Goal: Information Seeking & Learning: Learn about a topic

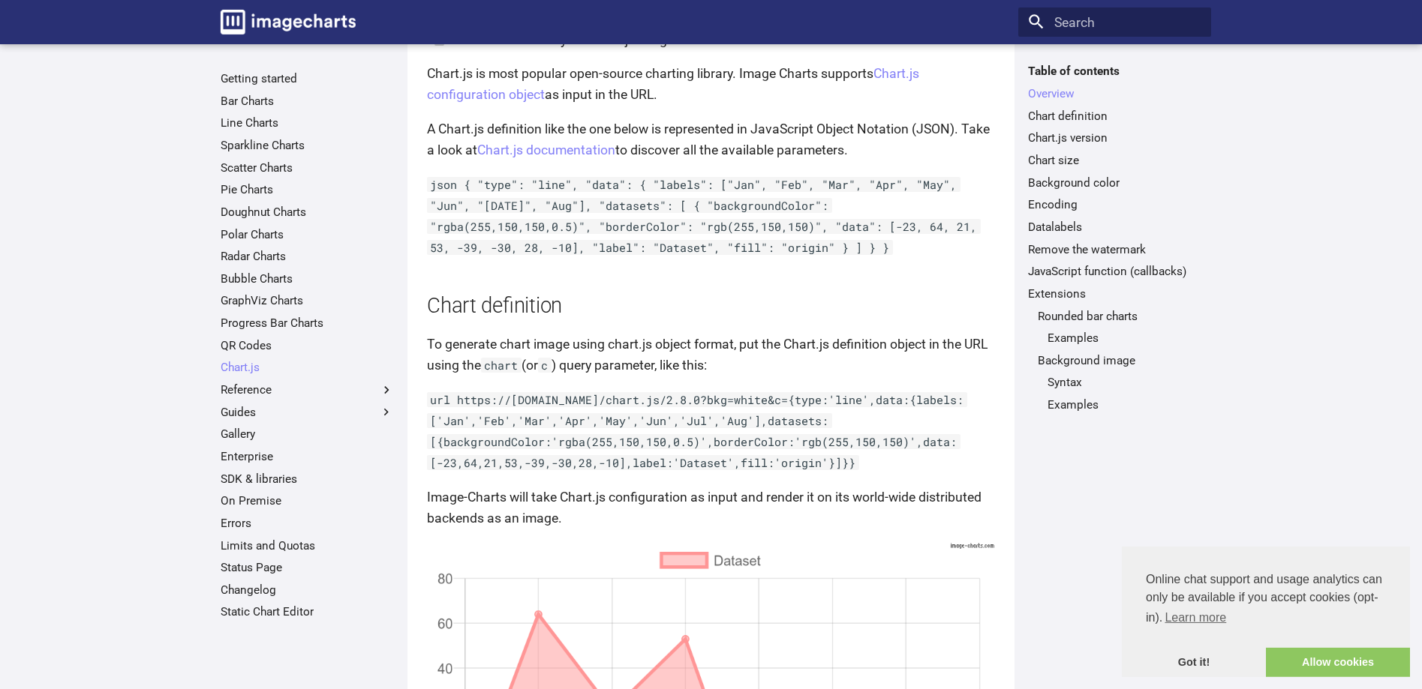
scroll to position [306, 0]
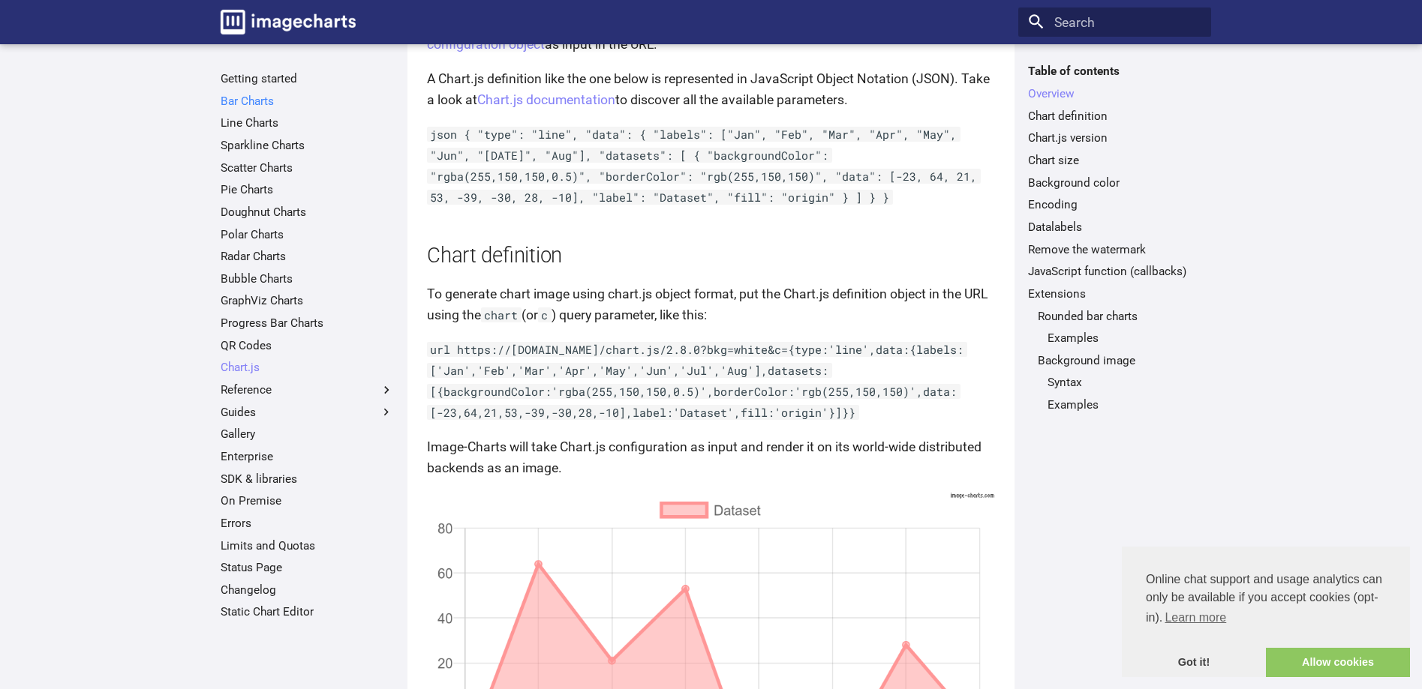
click at [284, 103] on link "Bar Charts" at bounding box center [307, 101] width 173 height 15
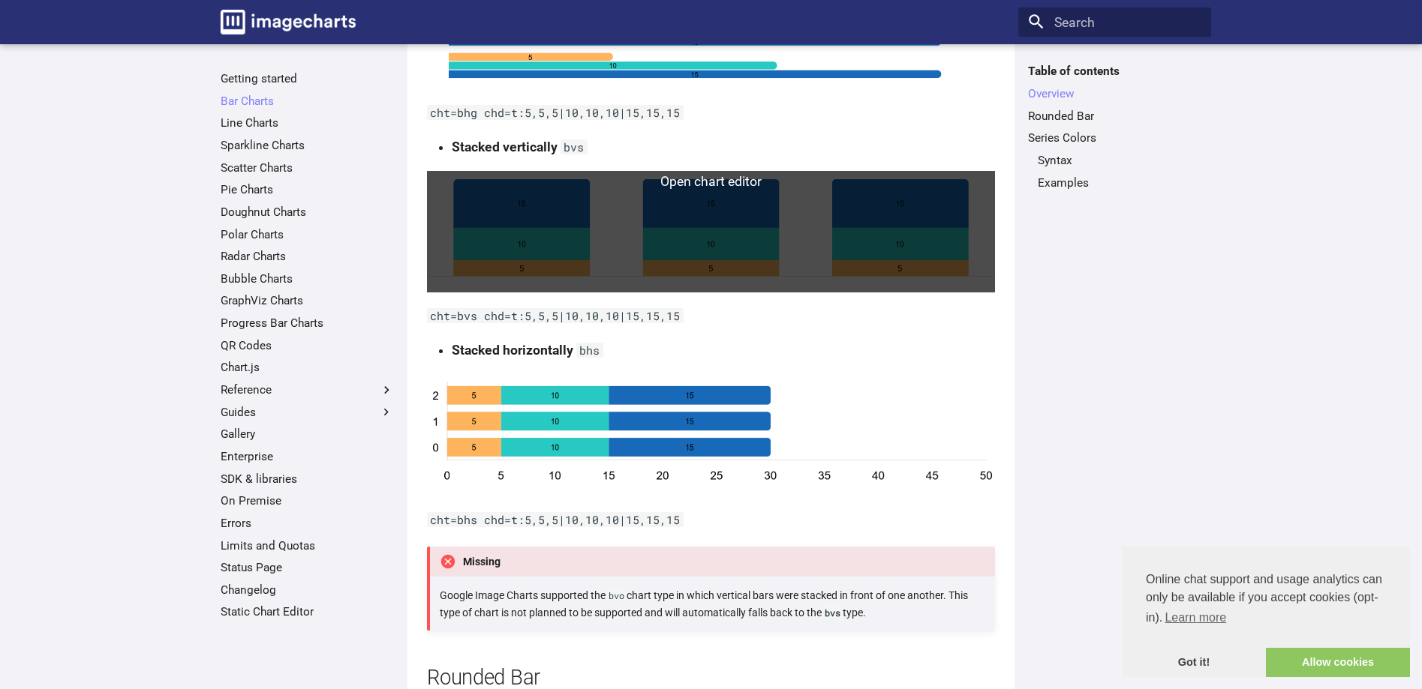
scroll to position [918, 0]
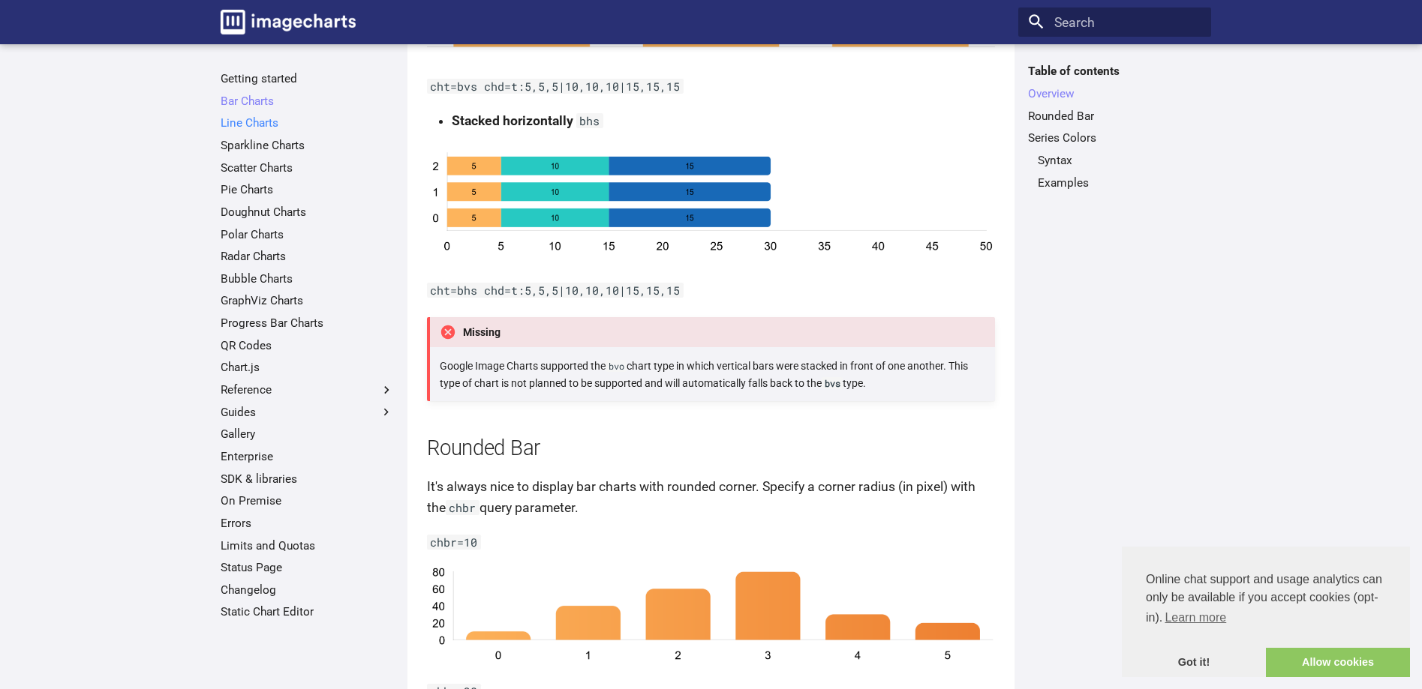
click at [238, 119] on link "Line Charts" at bounding box center [307, 123] width 173 height 15
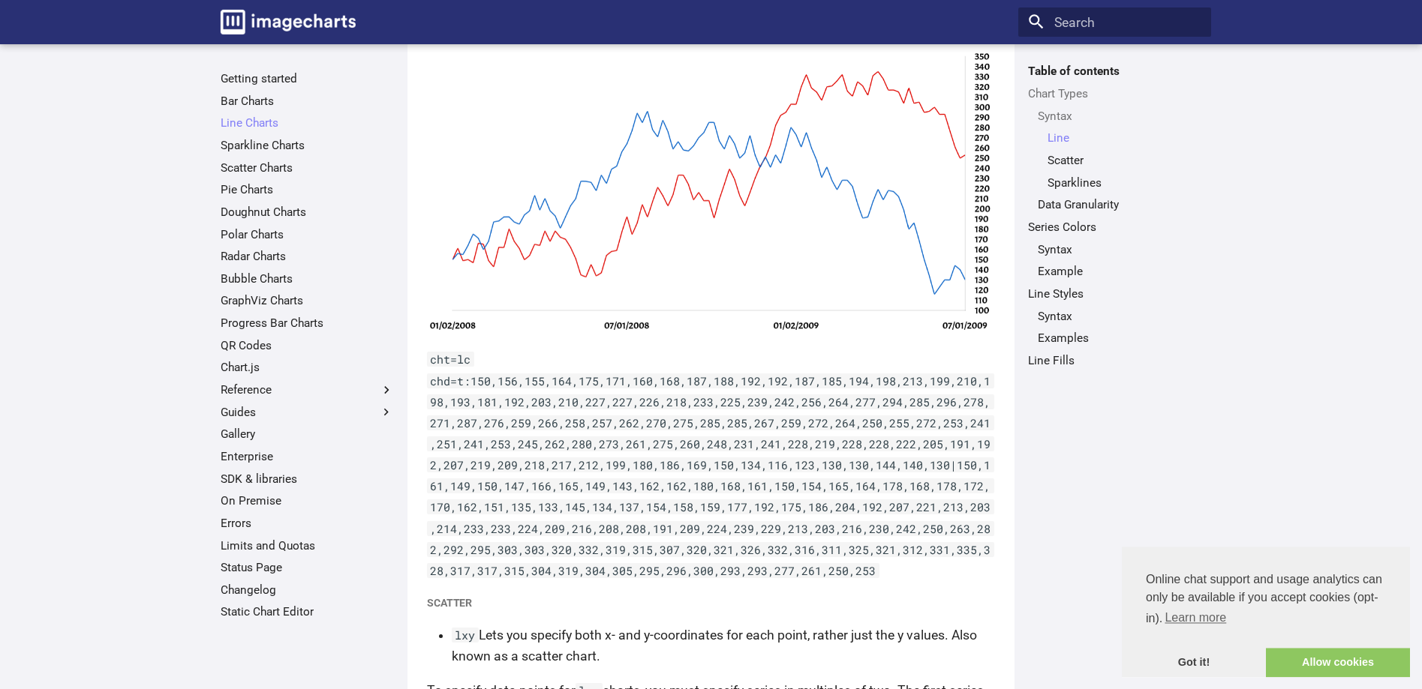
scroll to position [689, 0]
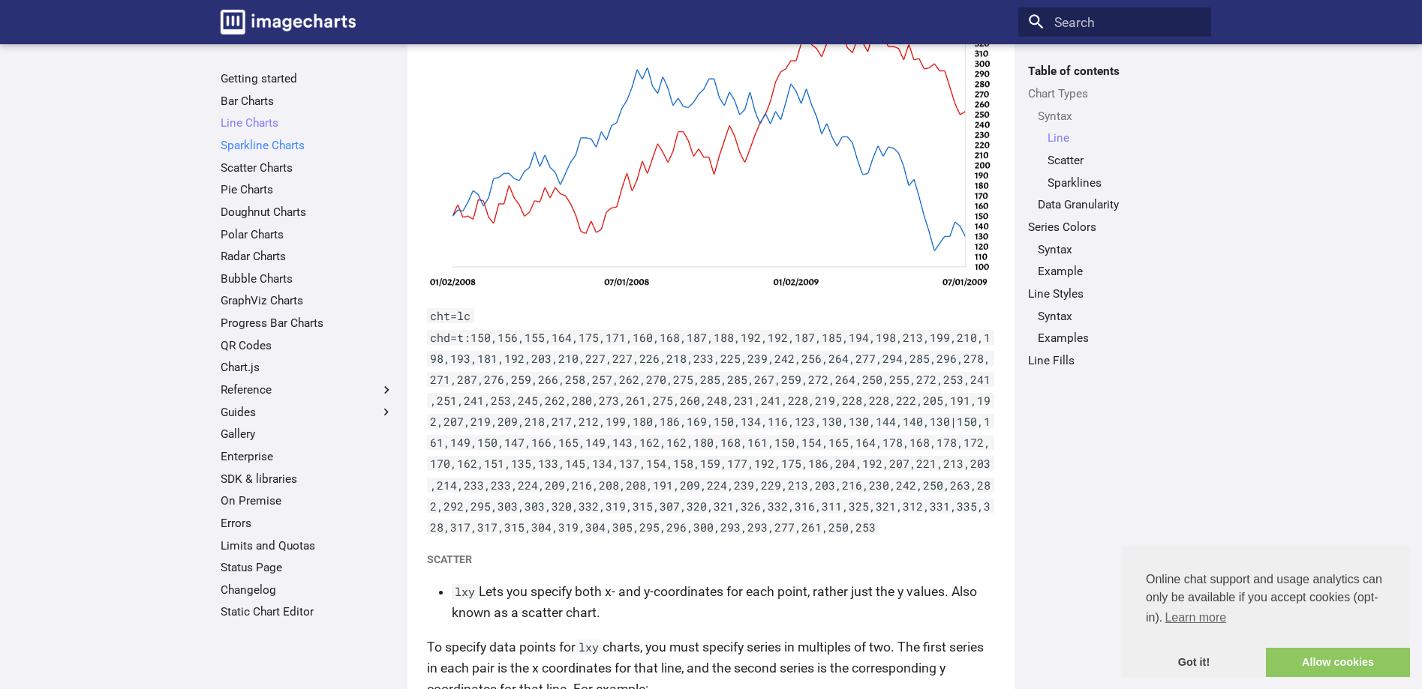
click at [266, 152] on link "Sparkline Charts" at bounding box center [307, 145] width 173 height 15
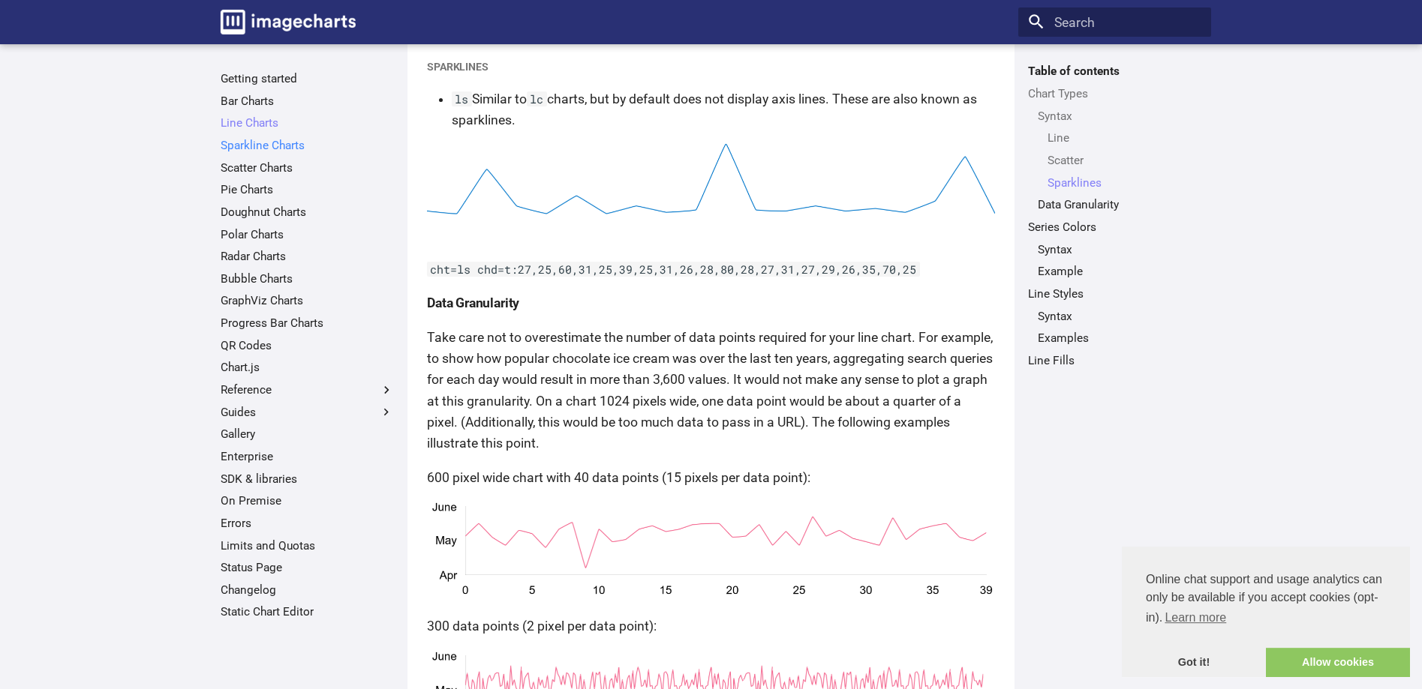
click at [279, 148] on link "Sparkline Charts" at bounding box center [307, 145] width 173 height 15
click at [270, 167] on link "Scatter Charts" at bounding box center [307, 168] width 173 height 15
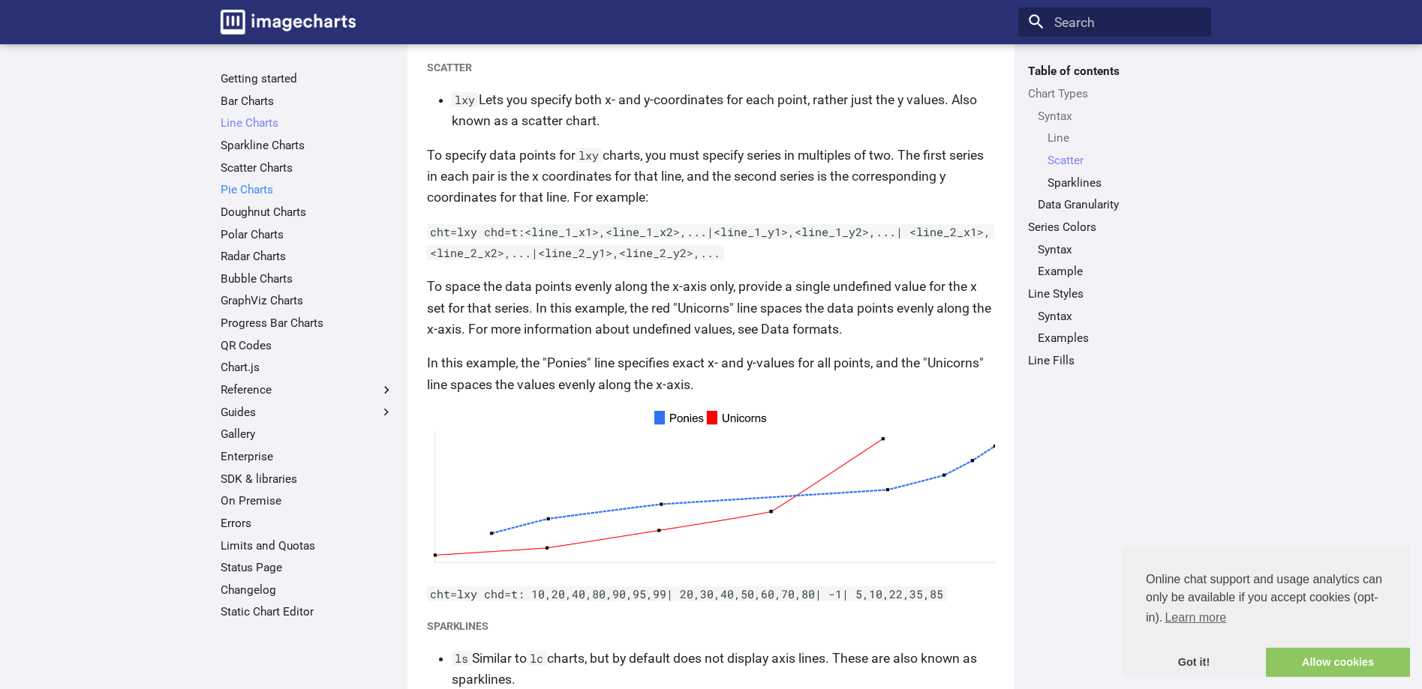
click at [254, 183] on link "Pie Charts" at bounding box center [307, 189] width 173 height 15
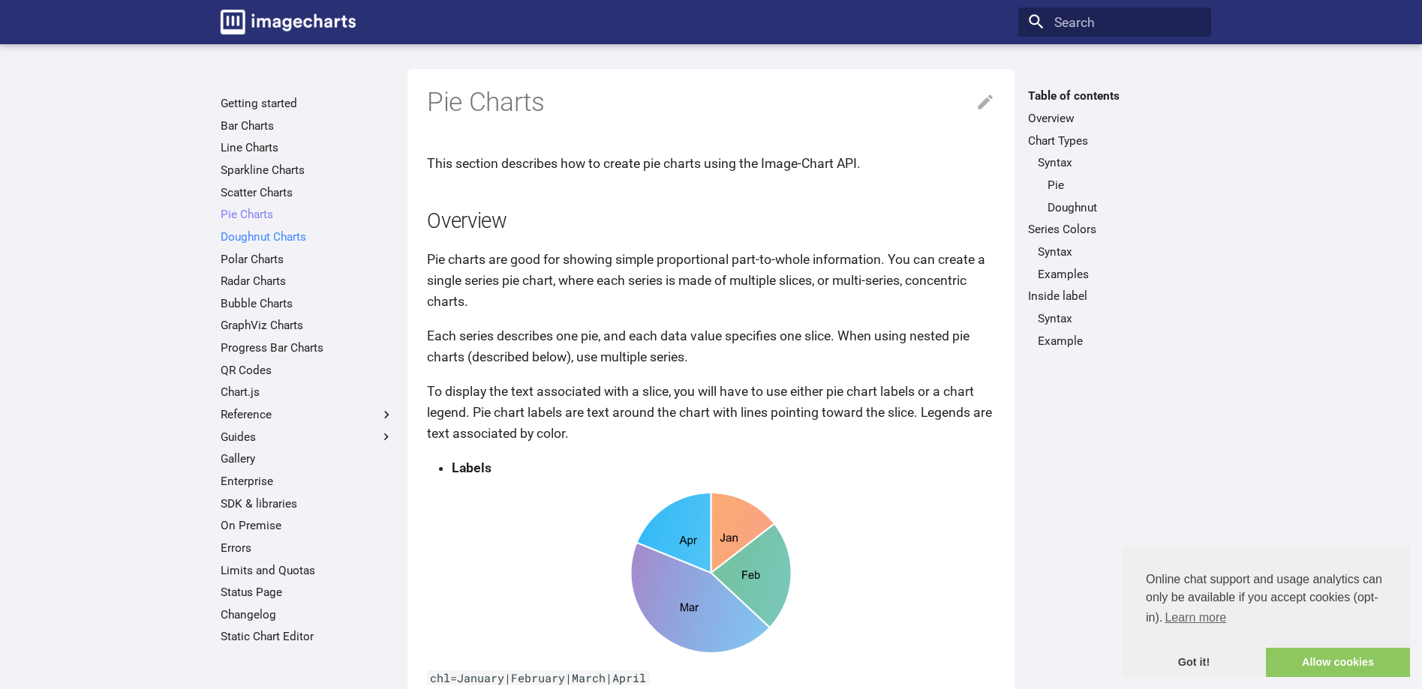
click at [260, 234] on link "Doughnut Charts" at bounding box center [307, 237] width 173 height 15
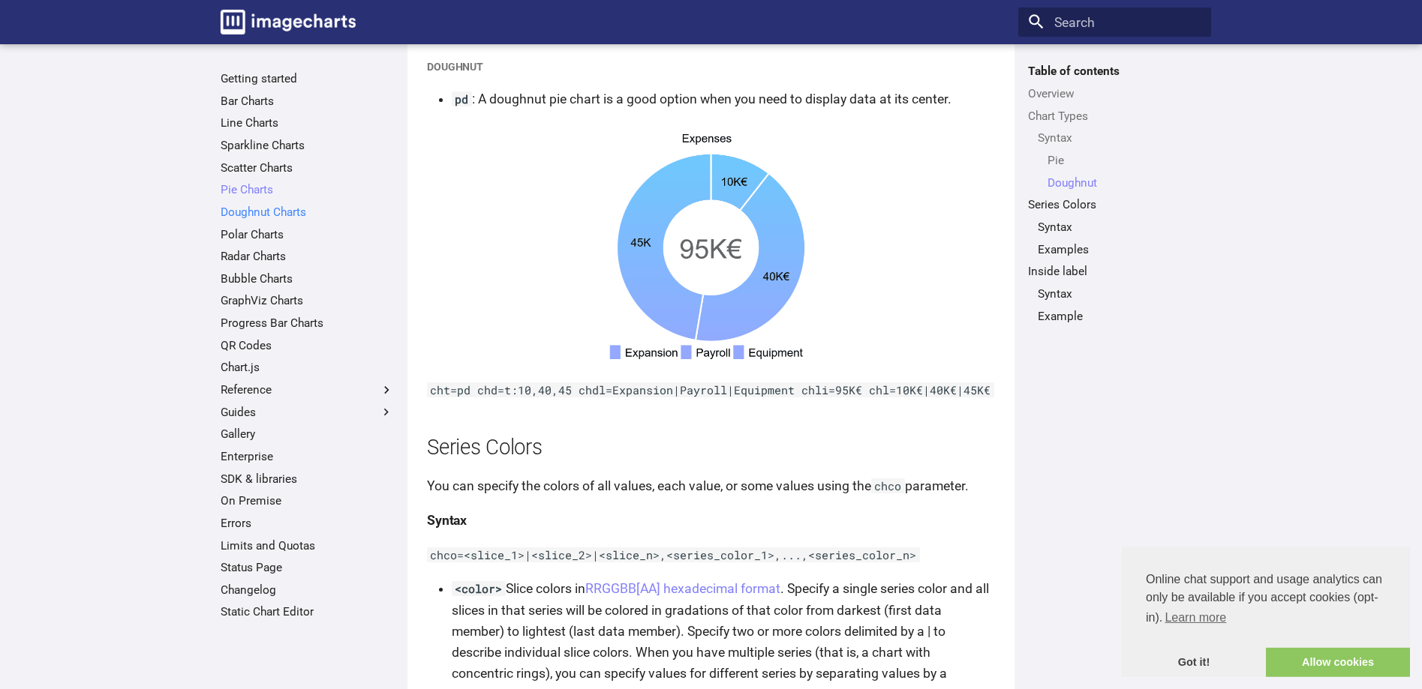
click at [258, 211] on link "Doughnut Charts" at bounding box center [307, 212] width 173 height 15
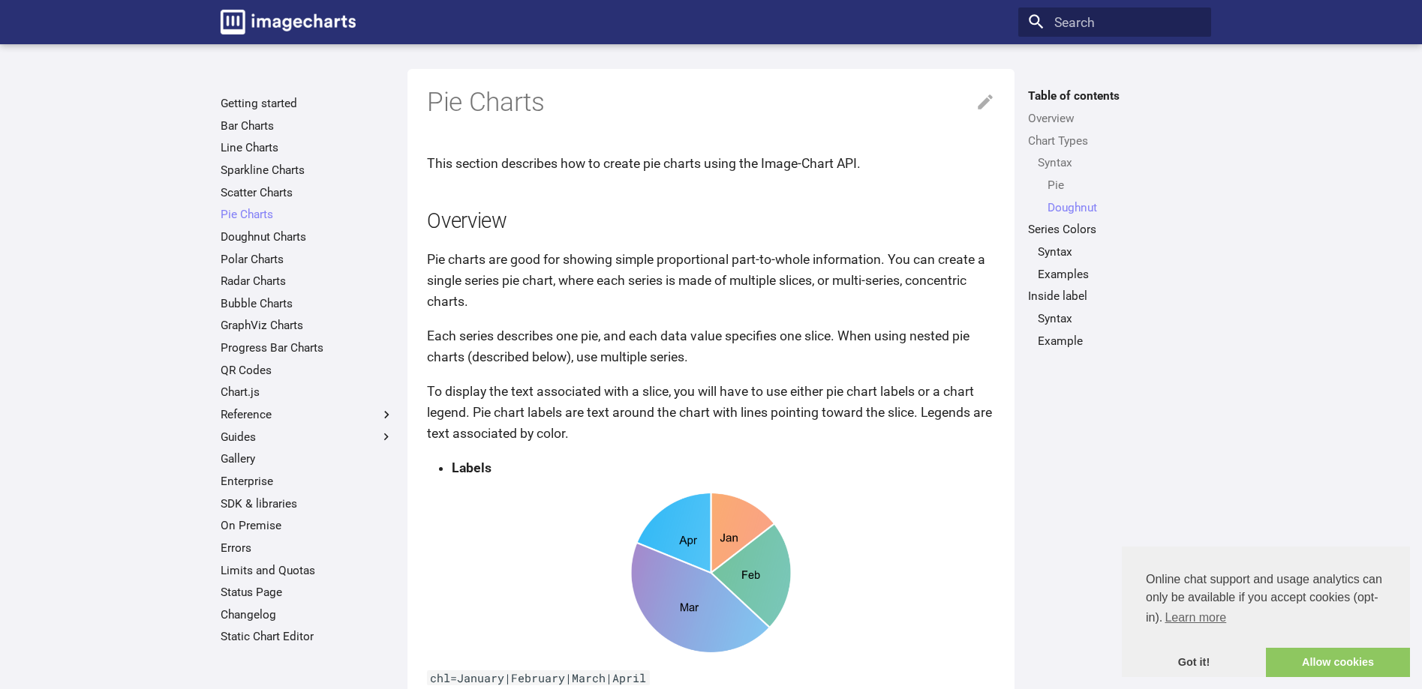
scroll to position [2148, 0]
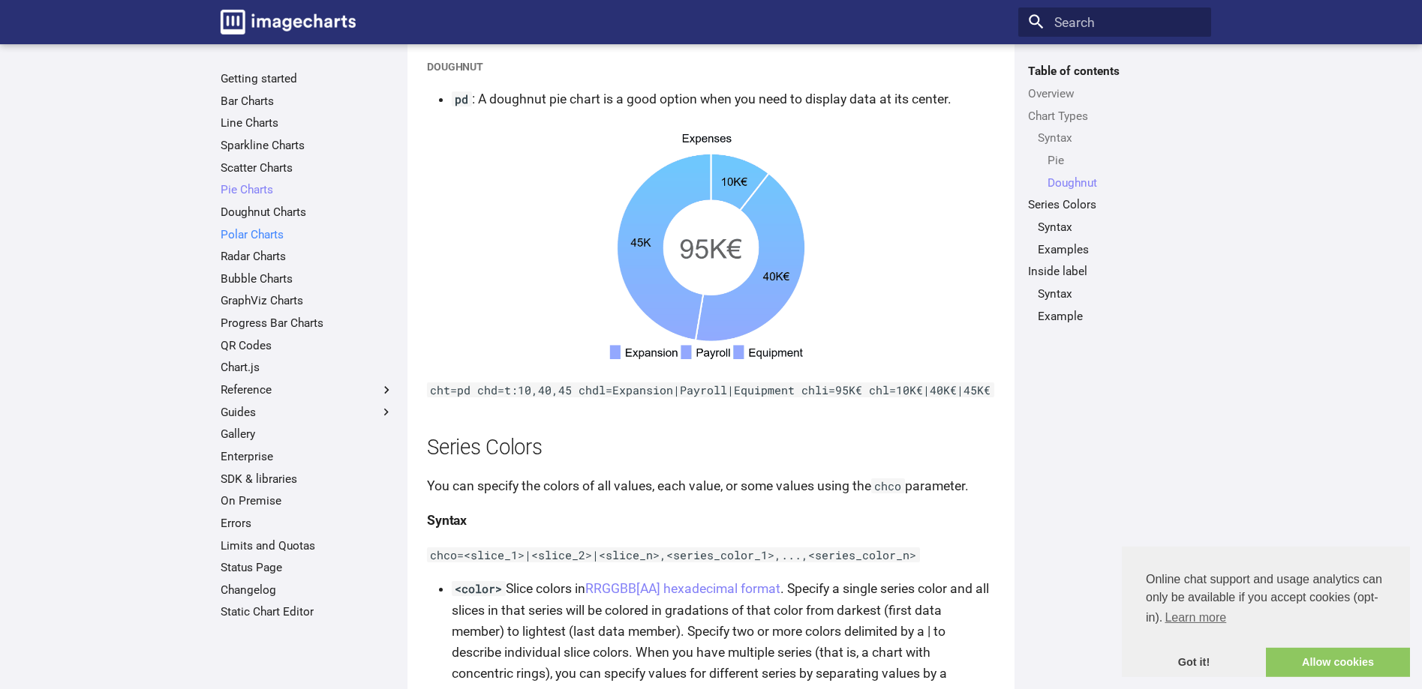
click at [269, 240] on link "Polar Charts" at bounding box center [307, 234] width 173 height 15
